Goal: Information Seeking & Learning: Learn about a topic

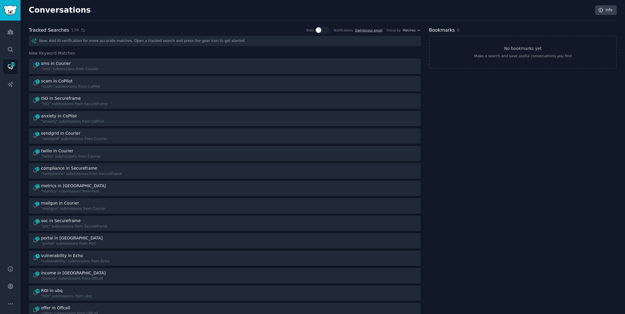
click at [81, 30] on icon at bounding box center [83, 30] width 4 height 4
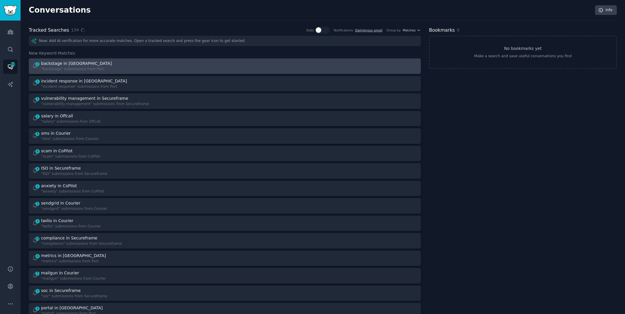
click at [186, 63] on div "1 backstage in Port "backstage" submissions from [GEOGRAPHIC_DATA]" at bounding box center [126, 65] width 189 height 11
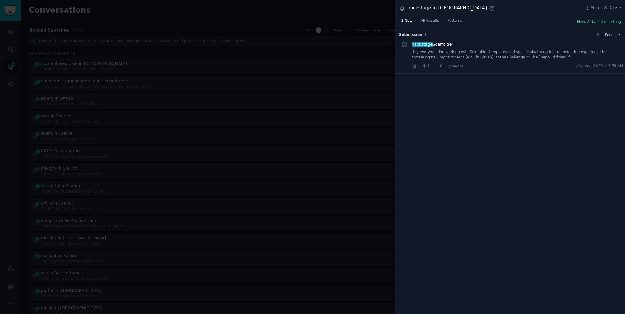
click at [423, 55] on link "Hey everyone, I'm working with Scaffolder templates and specifically trying to …" at bounding box center [518, 55] width 212 height 10
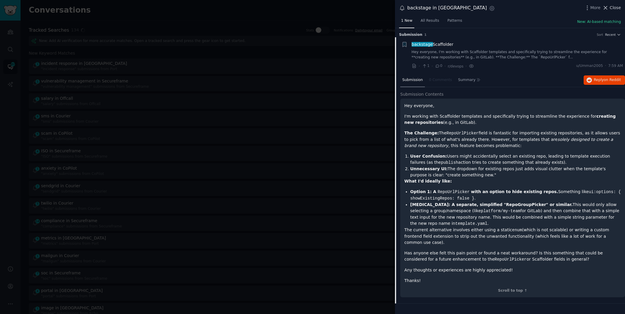
click at [612, 8] on span "Close" at bounding box center [615, 8] width 11 height 6
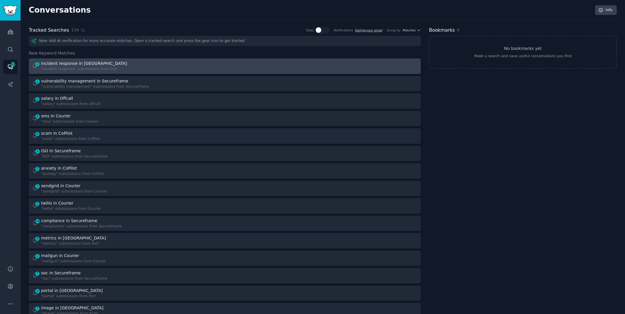
click at [229, 60] on div at bounding box center [323, 65] width 189 height 11
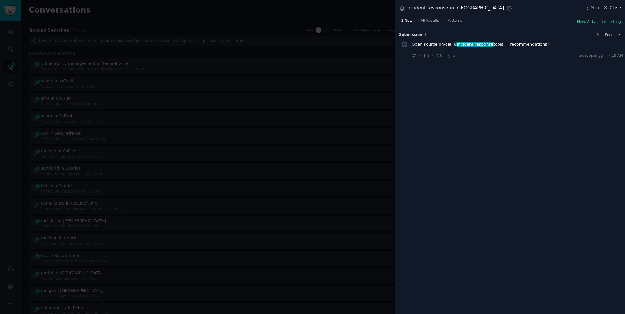
click at [617, 8] on span "Close" at bounding box center [615, 8] width 11 height 6
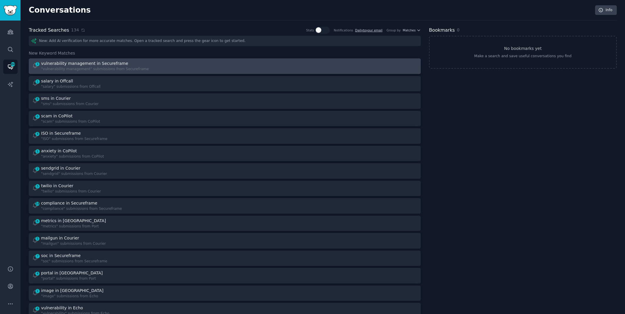
click at [274, 65] on div at bounding box center [323, 65] width 189 height 11
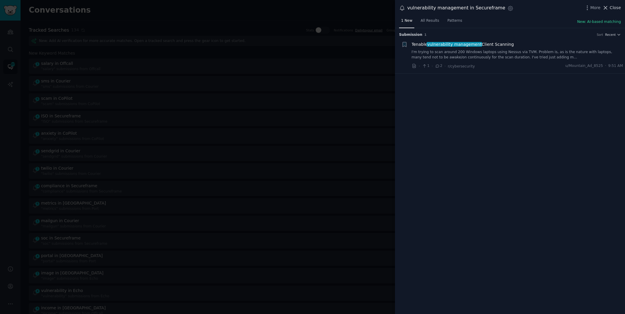
click at [612, 6] on span "Close" at bounding box center [615, 8] width 11 height 6
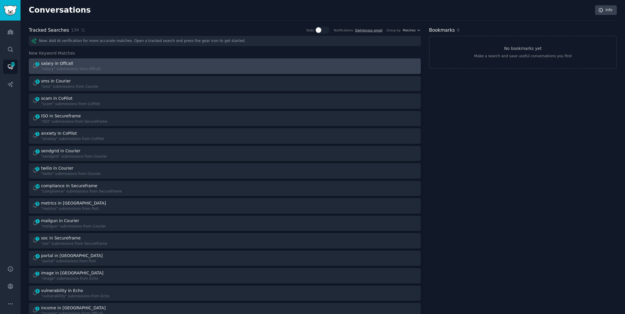
click at [132, 59] on link "1 salary in Offcall "salary" submissions from Offcall" at bounding box center [225, 66] width 392 height 16
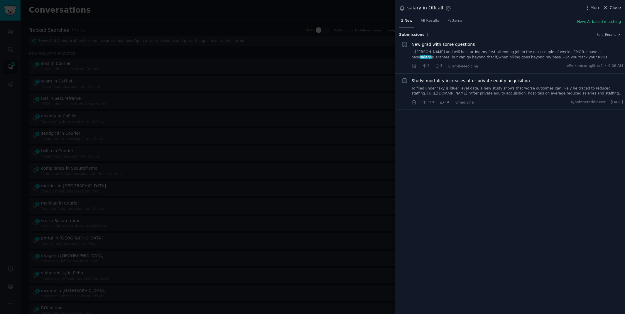
click at [614, 6] on span "Close" at bounding box center [615, 8] width 11 height 6
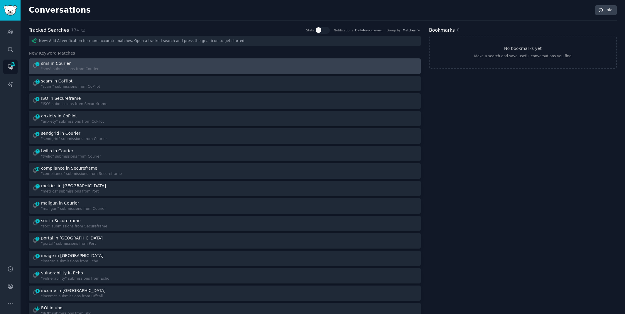
click at [217, 65] on div "8 sms in Courier "sms" submissions from Courier" at bounding box center [126, 65] width 189 height 11
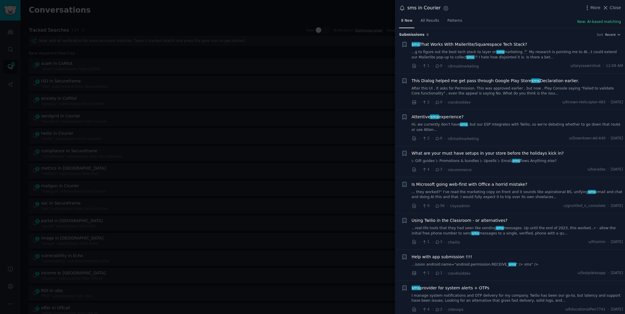
click at [309, 12] on div at bounding box center [312, 157] width 625 height 314
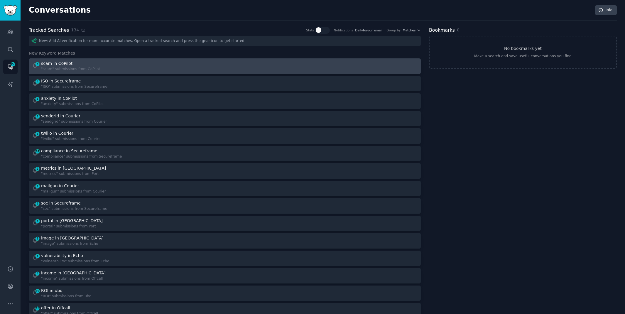
click at [213, 63] on div "6 scam in CoPilot "scam" submissions from CoPilot" at bounding box center [126, 65] width 189 height 11
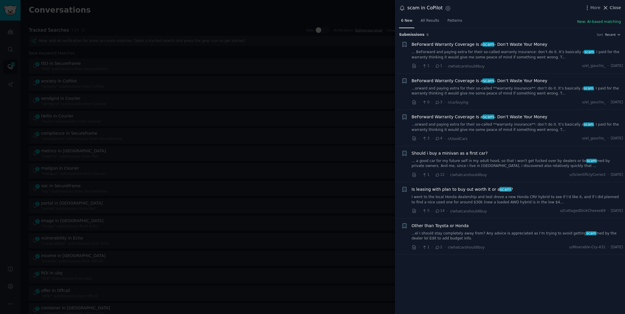
click at [610, 6] on button "Close" at bounding box center [612, 8] width 18 height 6
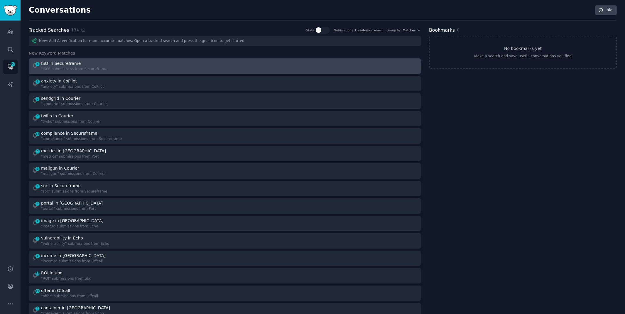
click at [90, 63] on div "ISO in Secureframe" at bounding box center [74, 63] width 66 height 6
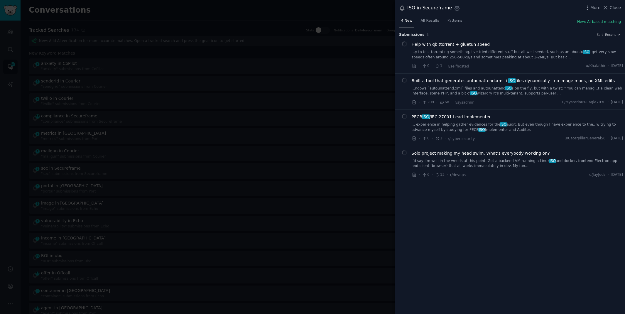
click at [90, 63] on div at bounding box center [312, 157] width 625 height 314
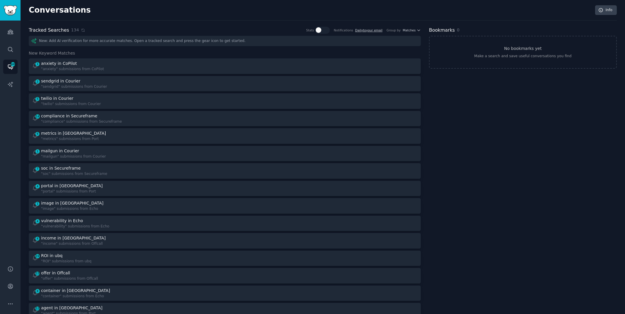
click at [90, 63] on div "anxiety in CoPilot" at bounding box center [72, 63] width 63 height 6
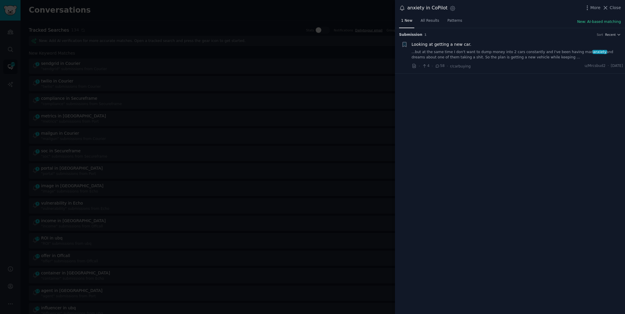
click at [551, 53] on link "...but at the same time I don't want to dump money into 2 cars constantly and I…" at bounding box center [518, 55] width 212 height 10
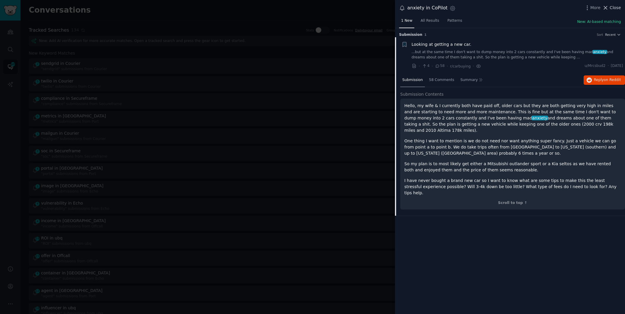
click at [613, 7] on span "Close" at bounding box center [615, 8] width 11 height 6
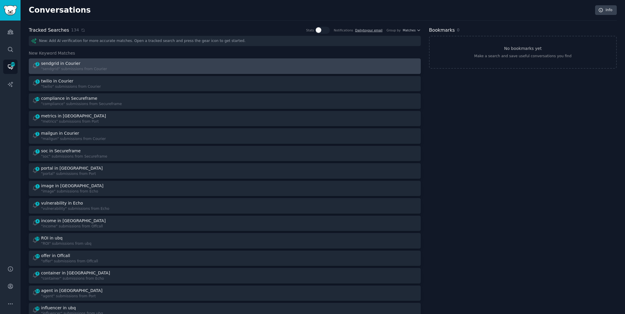
click at [297, 61] on div at bounding box center [323, 65] width 189 height 11
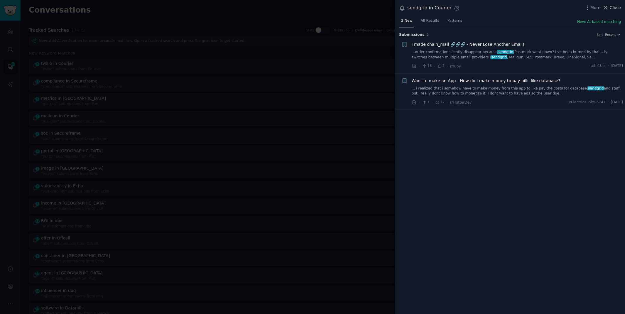
click at [612, 10] on span "Close" at bounding box center [615, 8] width 11 height 6
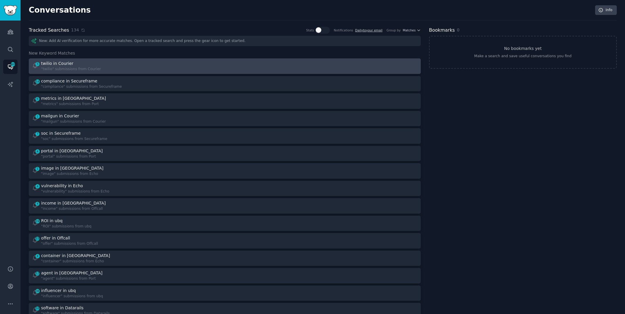
click at [243, 60] on div at bounding box center [323, 65] width 189 height 11
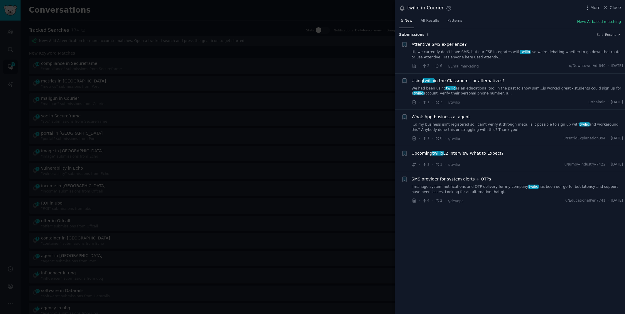
click at [506, 53] on link "Hi, we currently don't have SMS, but our ESP integrates with twilio , so we're …" at bounding box center [518, 55] width 212 height 10
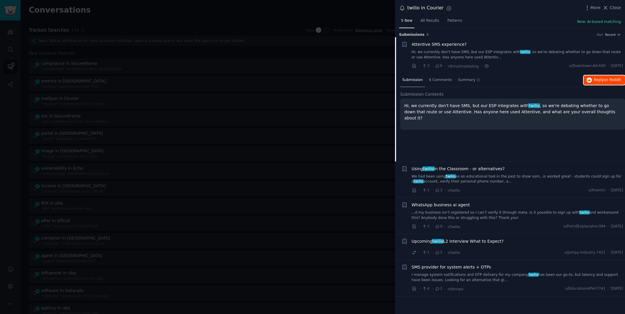
click at [608, 81] on span "on Reddit" at bounding box center [612, 80] width 17 height 4
click at [324, 9] on div at bounding box center [312, 157] width 625 height 314
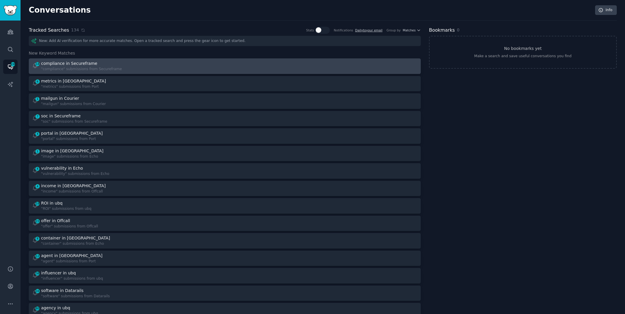
click at [302, 67] on div at bounding box center [323, 65] width 189 height 11
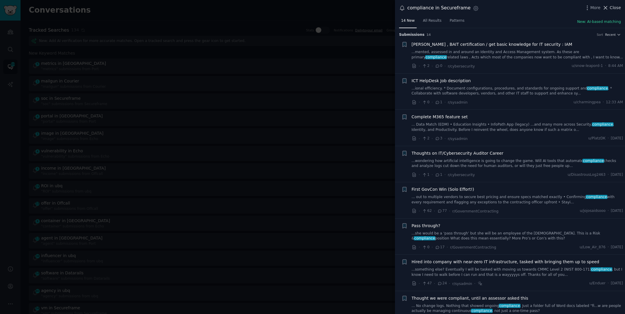
click at [617, 9] on span "Close" at bounding box center [615, 8] width 11 height 6
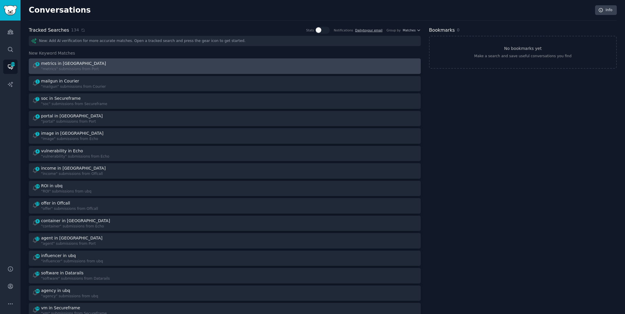
click at [186, 67] on div "6 metrics in Port "metrics" submissions from [GEOGRAPHIC_DATA]" at bounding box center [126, 65] width 189 height 11
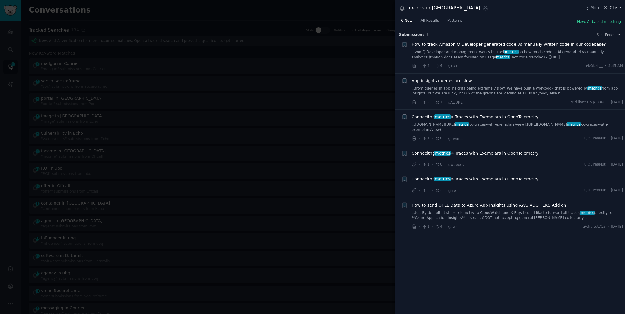
click at [611, 7] on span "Close" at bounding box center [615, 8] width 11 height 6
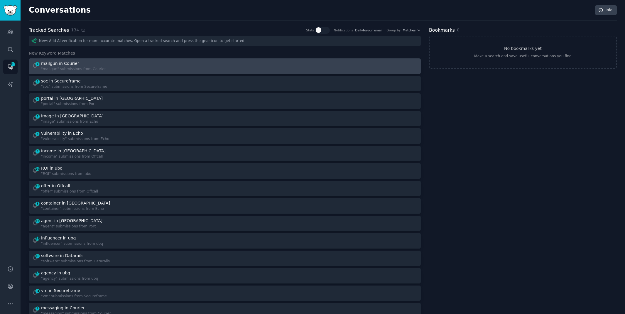
click at [163, 63] on div "1 mailgun in Courier "mailgun" submissions from Courier" at bounding box center [126, 65] width 189 height 11
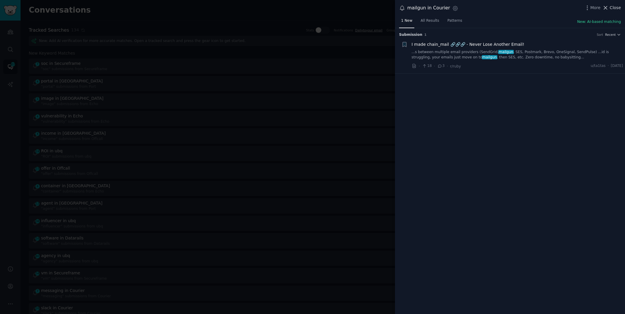
click at [614, 9] on span "Close" at bounding box center [615, 8] width 11 height 6
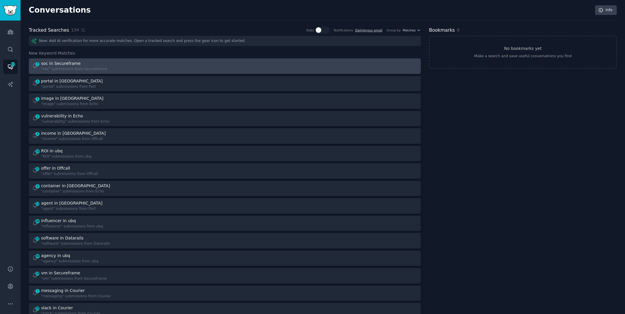
click at [201, 68] on div "7 soc in Secureframe "soc" submissions from Secureframe" at bounding box center [126, 65] width 189 height 11
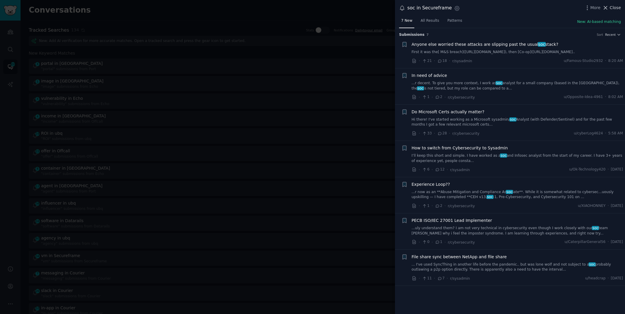
click at [612, 8] on span "Close" at bounding box center [615, 8] width 11 height 6
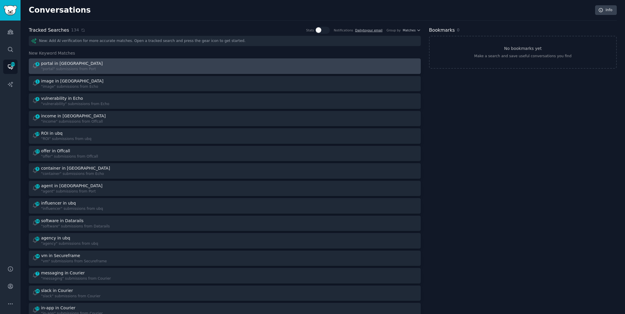
click at [152, 68] on div "4 portal in Port "portal" submissions from Port" at bounding box center [126, 65] width 189 height 11
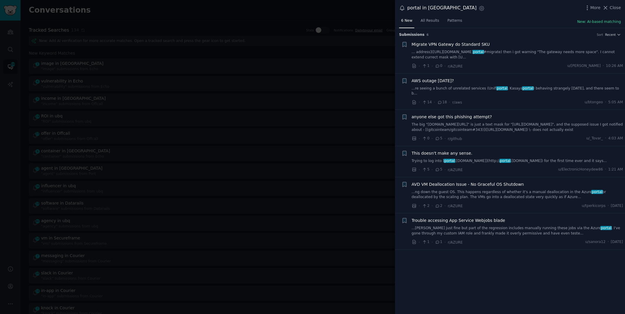
click at [612, 12] on div "portal in Port Settings More Close" at bounding box center [510, 8] width 230 height 16
click at [181, 32] on div at bounding box center [312, 157] width 625 height 314
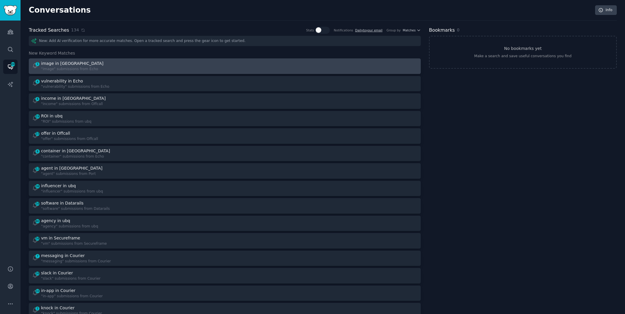
click at [171, 60] on link "1 image in Echo "image" submissions from Echo" at bounding box center [225, 66] width 392 height 16
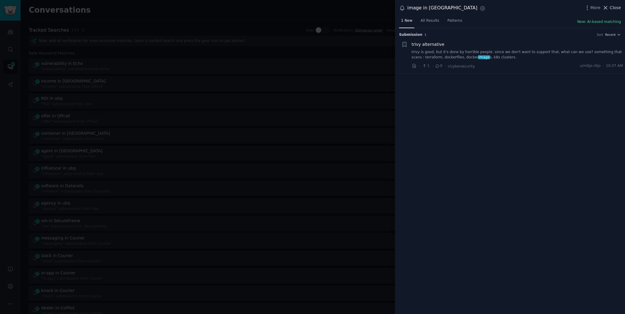
click at [612, 9] on span "Close" at bounding box center [615, 8] width 11 height 6
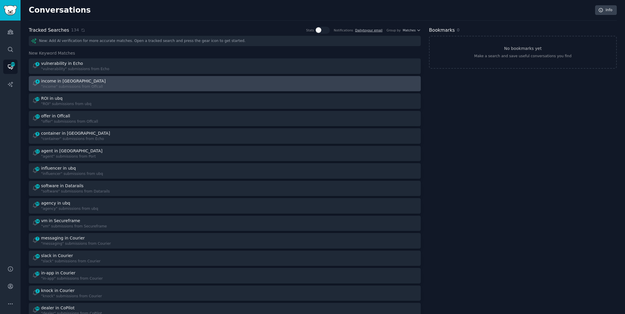
click at [128, 78] on div "4 income in Offcall "income" submissions from Offcall" at bounding box center [126, 83] width 189 height 11
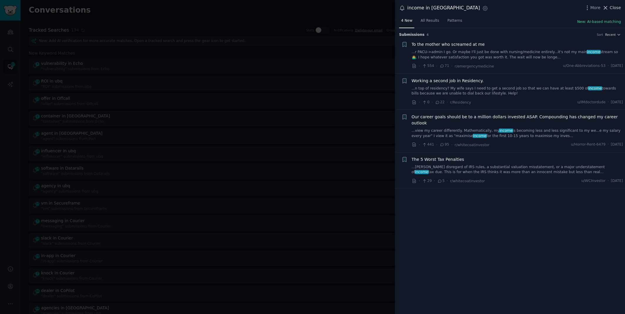
click at [611, 9] on span "Close" at bounding box center [615, 8] width 11 height 6
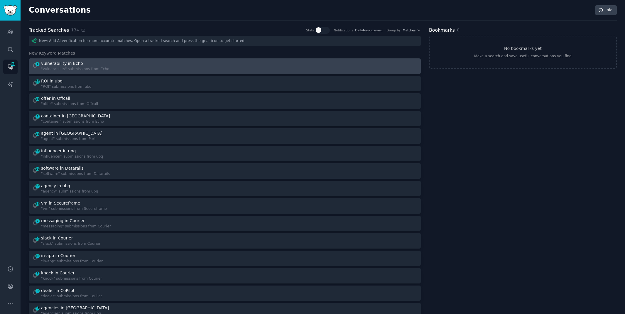
click at [176, 61] on div "4 vulnerability in Echo "vulnerability" submissions from Echo" at bounding box center [126, 65] width 189 height 11
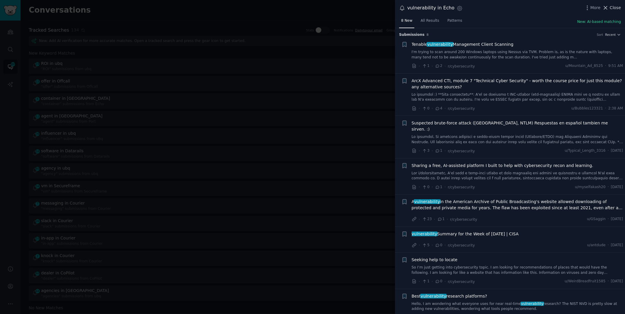
click at [611, 9] on span "Close" at bounding box center [615, 8] width 11 height 6
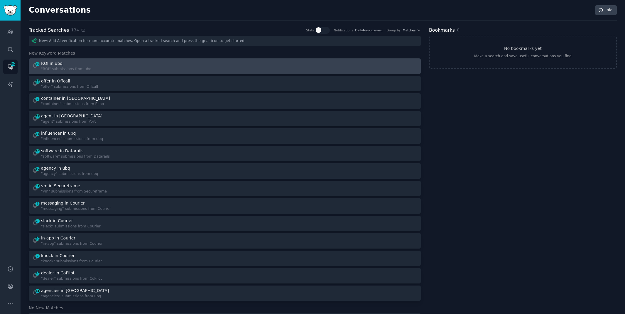
click at [152, 60] on div "19 ROI in ubq "ROI" submissions from ubq" at bounding box center [126, 65] width 189 height 11
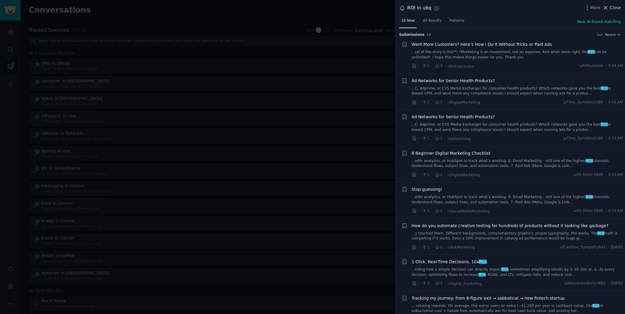
click at [615, 8] on span "Close" at bounding box center [615, 8] width 11 height 6
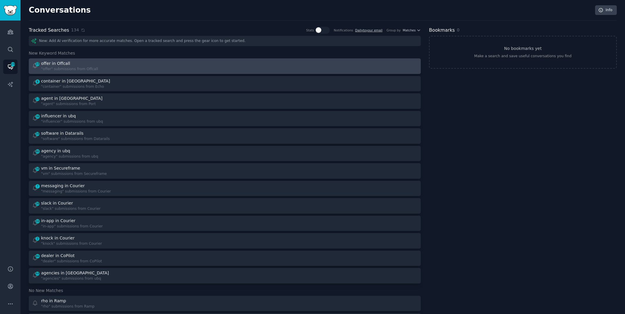
click at [152, 60] on div "15 offer in Offcall "offer" submissions from Offcall" at bounding box center [126, 65] width 189 height 11
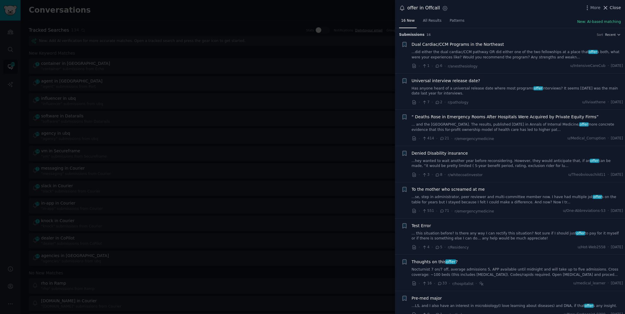
click at [611, 9] on span "Close" at bounding box center [615, 8] width 11 height 6
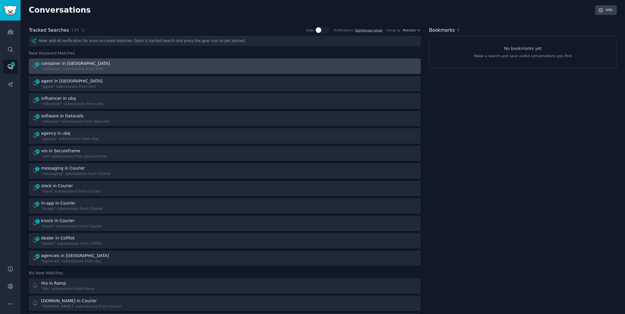
click at [270, 68] on div at bounding box center [323, 65] width 189 height 11
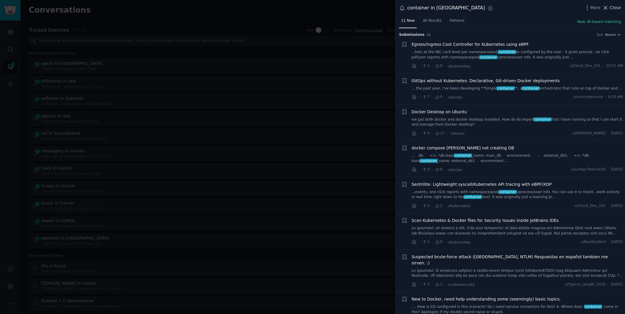
click at [609, 9] on icon at bounding box center [606, 8] width 6 height 6
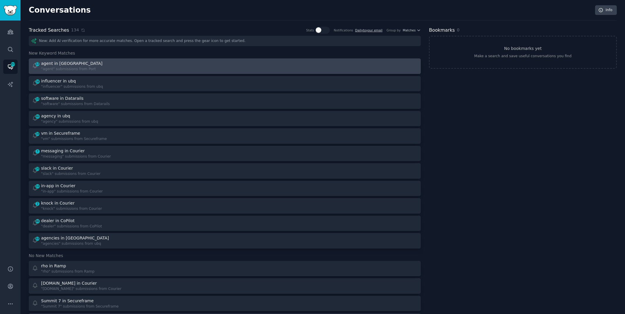
click at [379, 63] on div at bounding box center [323, 65] width 189 height 11
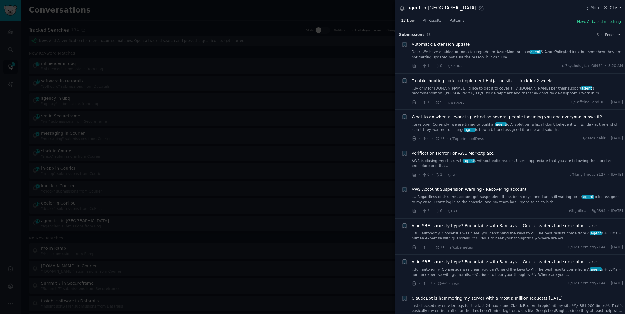
click at [612, 6] on span "Close" at bounding box center [615, 8] width 11 height 6
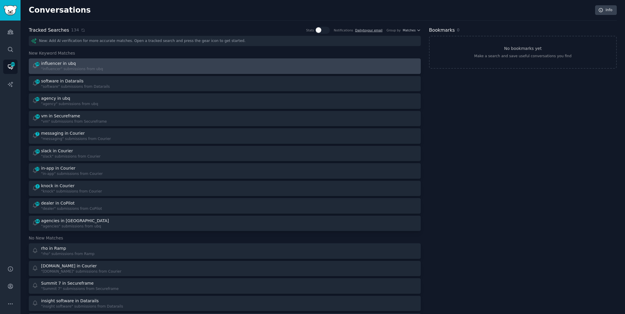
click at [110, 67] on div "38 influencer in ubq "influencer" submissions from ubq" at bounding box center [126, 65] width 189 height 11
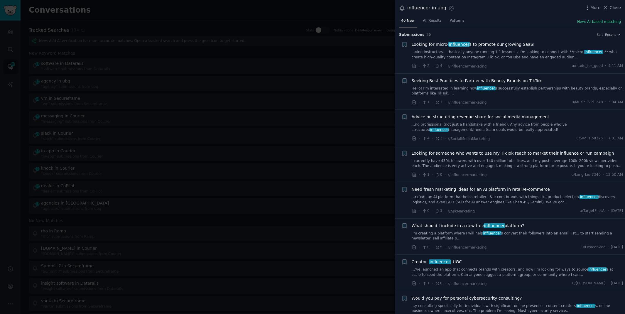
click at [471, 56] on link "...ving instructors — basically anyone running 1:1 lessons.z I’m looking to con…" at bounding box center [518, 55] width 212 height 10
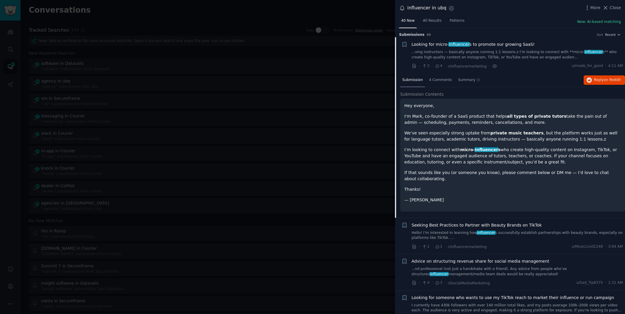
scroll to position [9, 0]
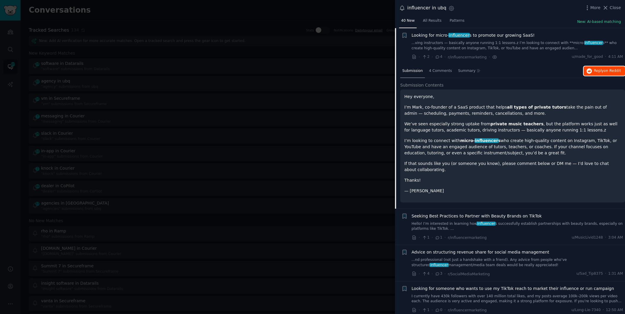
click at [588, 74] on button "Reply on Reddit" at bounding box center [604, 70] width 41 height 9
click at [280, 11] on div at bounding box center [312, 157] width 625 height 314
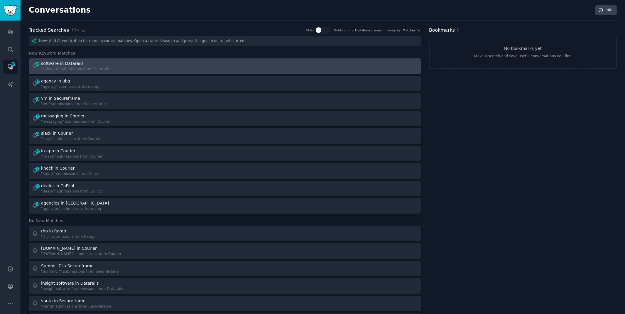
click at [221, 62] on div "16 software in Datarails "software" submissions from Datarails" at bounding box center [225, 65] width 388 height 11
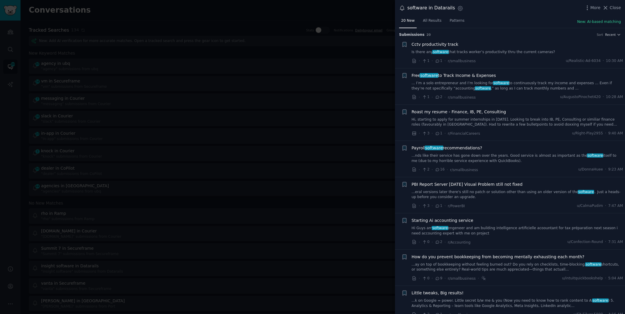
click at [521, 156] on link "...nds like their service has gone down over the years. Good service is almost …" at bounding box center [518, 158] width 212 height 10
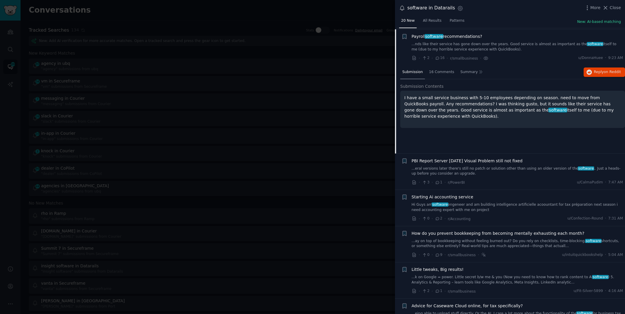
scroll to position [112, 0]
click at [590, 70] on icon "button" at bounding box center [589, 71] width 5 height 5
click at [255, 9] on div at bounding box center [312, 157] width 625 height 314
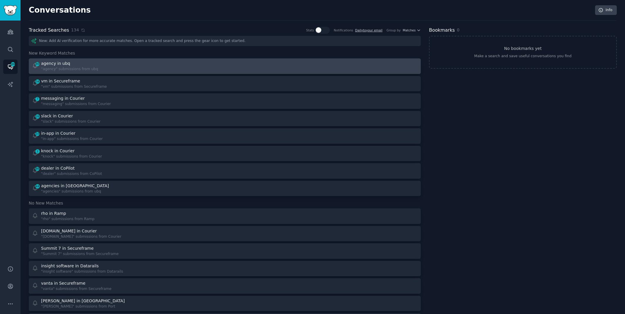
click at [165, 70] on div "80 agency in ubq "agency" submissions from ubq" at bounding box center [126, 65] width 189 height 11
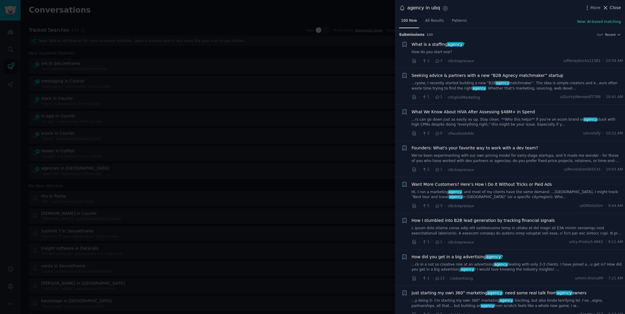
click at [617, 7] on span "Close" at bounding box center [615, 8] width 11 height 6
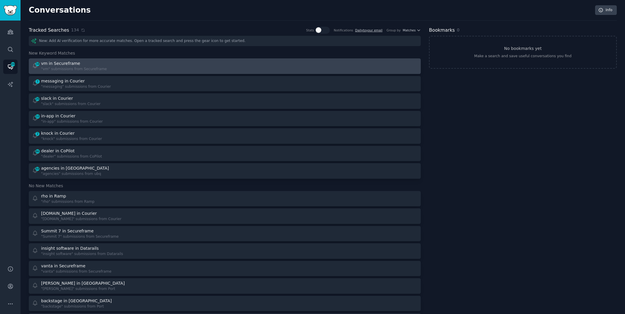
click at [213, 73] on link "34 vm in Secureframe "vm" submissions from Secureframe" at bounding box center [225, 66] width 392 height 16
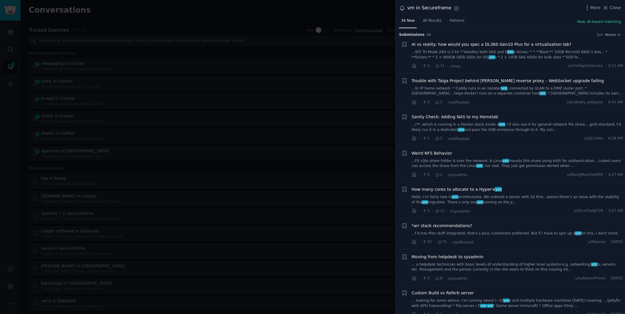
click at [109, 8] on div at bounding box center [312, 157] width 625 height 314
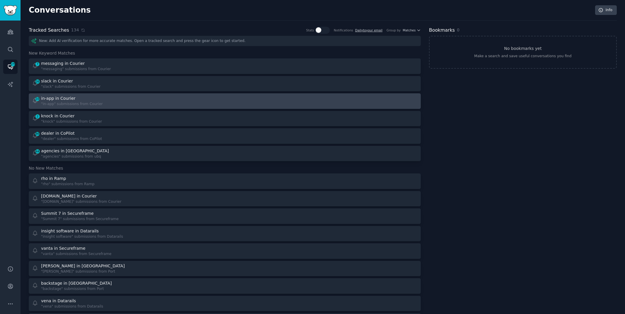
click at [90, 96] on div "in-app in Courier" at bounding box center [72, 98] width 62 height 6
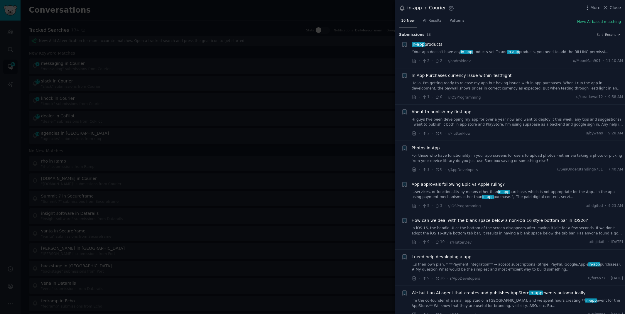
click at [484, 51] on link ""Your app doesn't have any in-app products yet To add in-app products, you need…" at bounding box center [518, 52] width 212 height 5
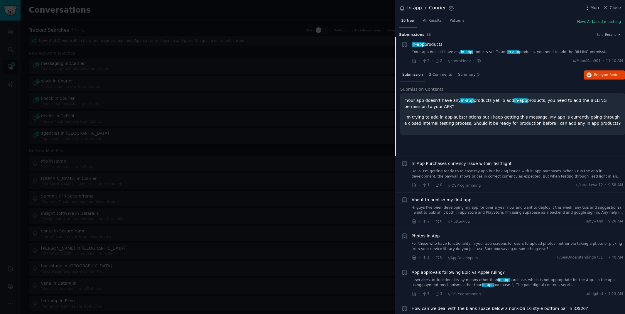
scroll to position [9, 0]
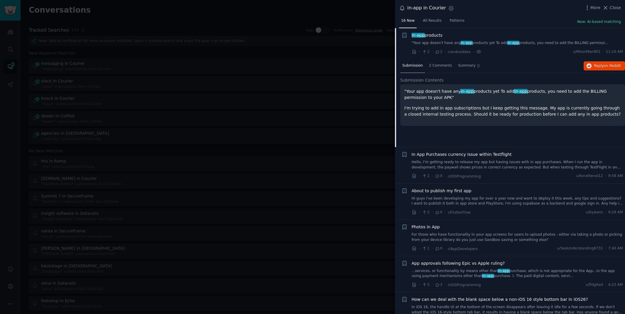
click at [335, 172] on div at bounding box center [312, 157] width 625 height 314
